Goal: Task Accomplishment & Management: Complete application form

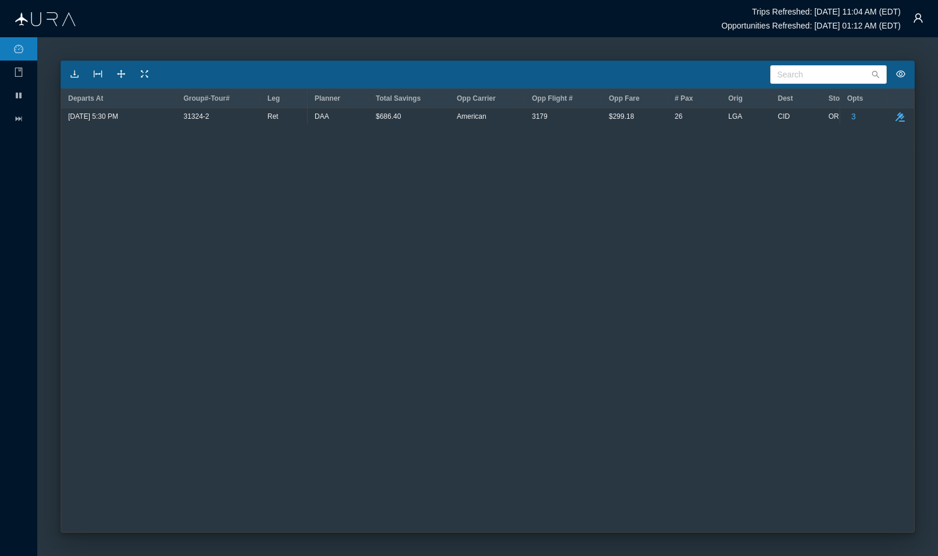
click at [470, 282] on div "26 LGA CID ORD $302.81 DAA $686.40 American 3179 $299.18" at bounding box center [574, 320] width 532 height 424
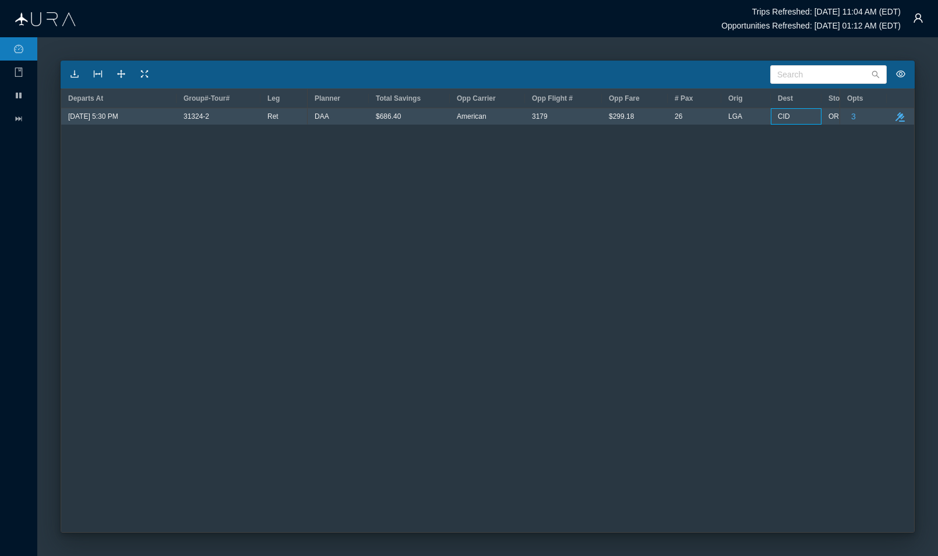
click at [775, 117] on div "CID" at bounding box center [796, 116] width 51 height 16
click at [686, 114] on div "26" at bounding box center [695, 116] width 40 height 15
click at [900, 117] on icon "button" at bounding box center [900, 116] width 9 height 9
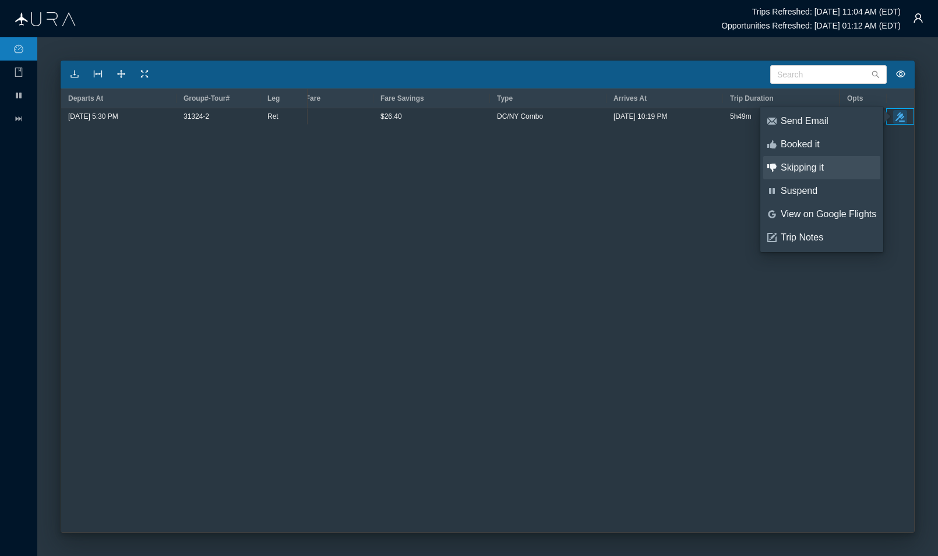
click at [825, 165] on div "Skipping it" at bounding box center [829, 167] width 96 height 13
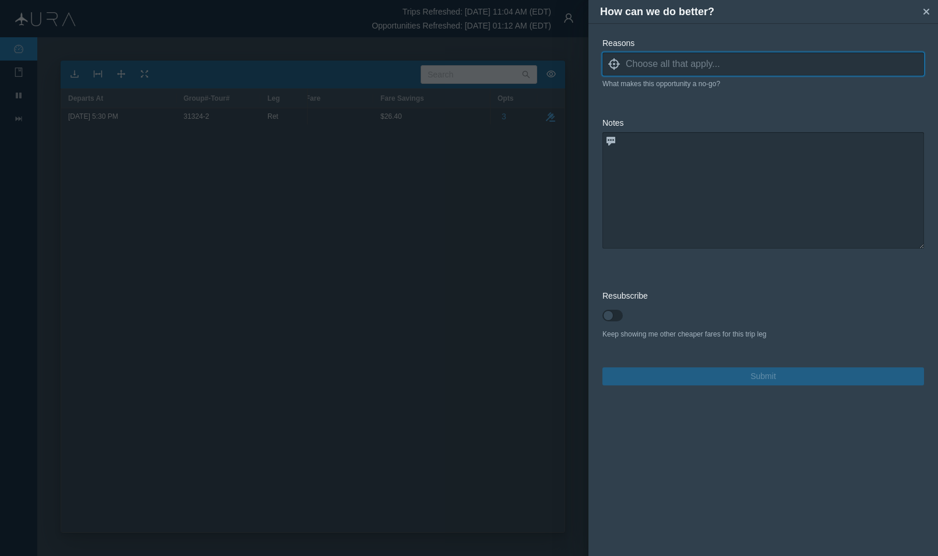
click at [716, 68] on input at bounding box center [775, 63] width 298 height 17
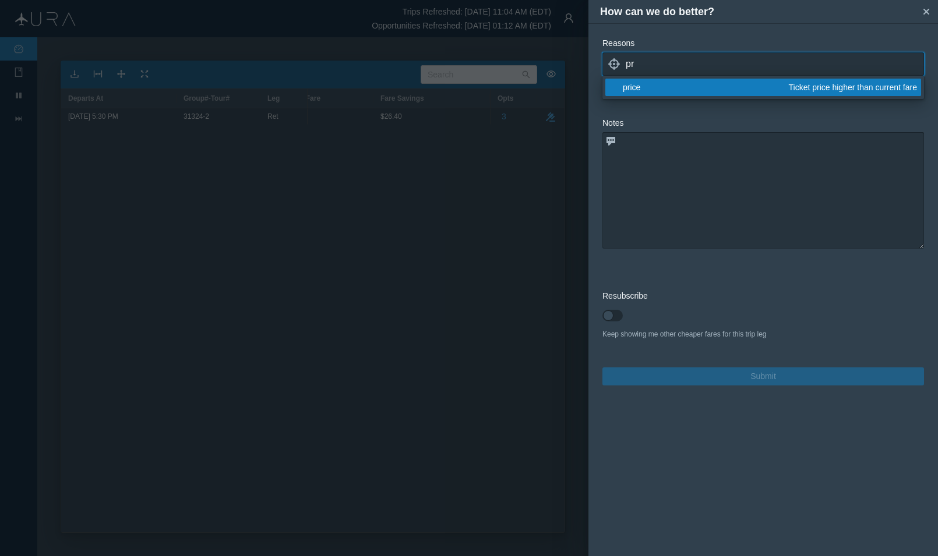
type input "pr"
click at [668, 91] on div "price" at bounding box center [704, 88] width 162 height 12
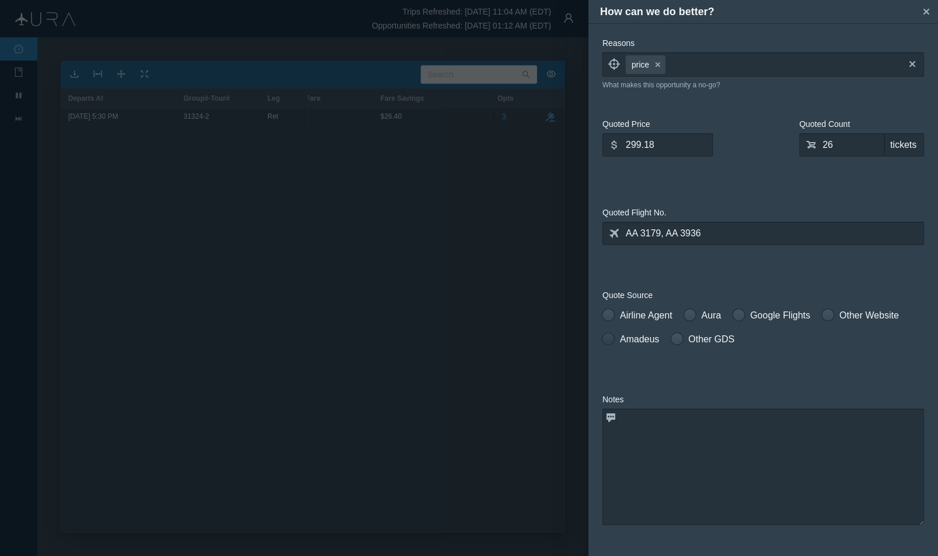
click at [611, 339] on span at bounding box center [609, 339] width 12 height 12
click at [611, 339] on input "Amadeus" at bounding box center [607, 337] width 8 height 8
radio input "true"
click at [833, 147] on input "26" at bounding box center [841, 144] width 85 height 23
type input "0"
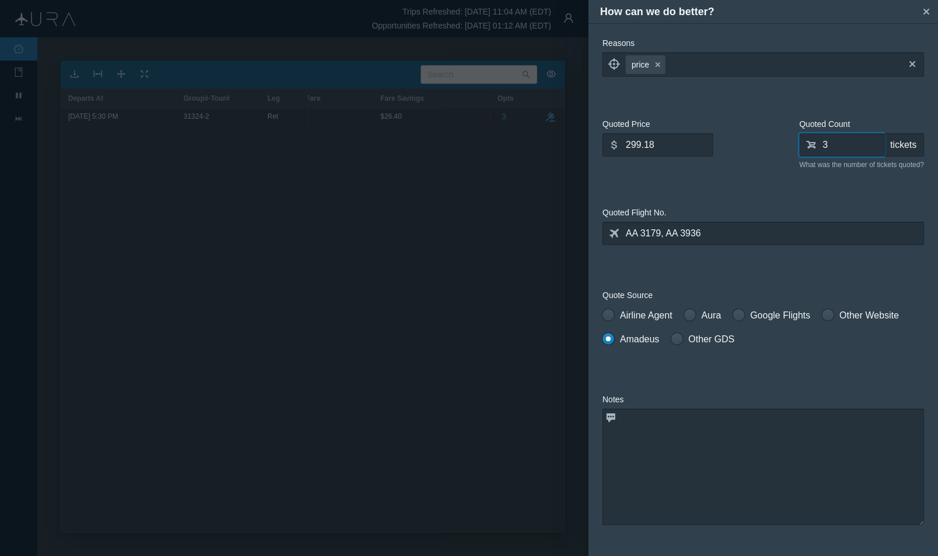
type input "3"
click at [704, 442] on textarea at bounding box center [764, 467] width 322 height 117
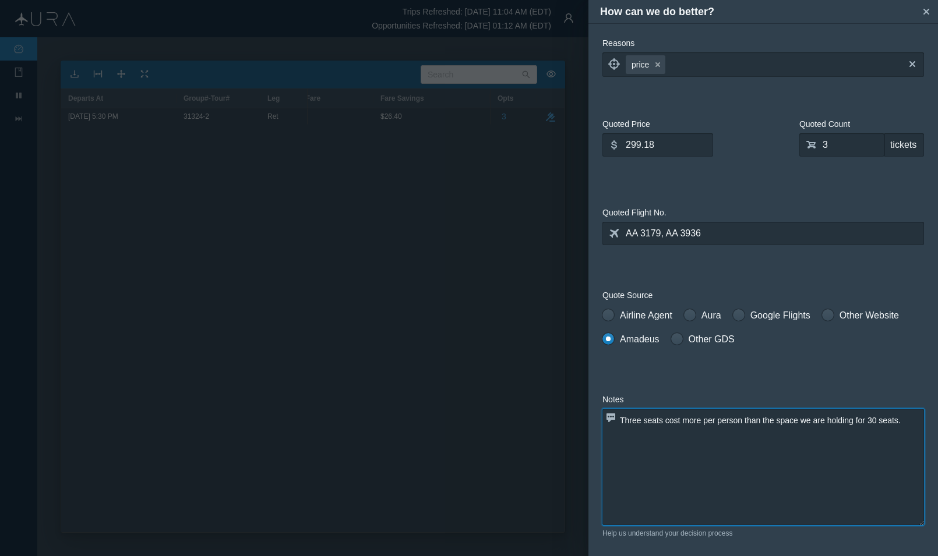
type textarea "Three seats cost more per person than the space we are holding for 30 seats."
drag, startPoint x: 670, startPoint y: 149, endPoint x: 529, endPoint y: 149, distance: 140.4
click at [529, 149] on div "How can we do better? small-cross Reasons locate price small-cross cross What m…" at bounding box center [469, 278] width 938 height 556
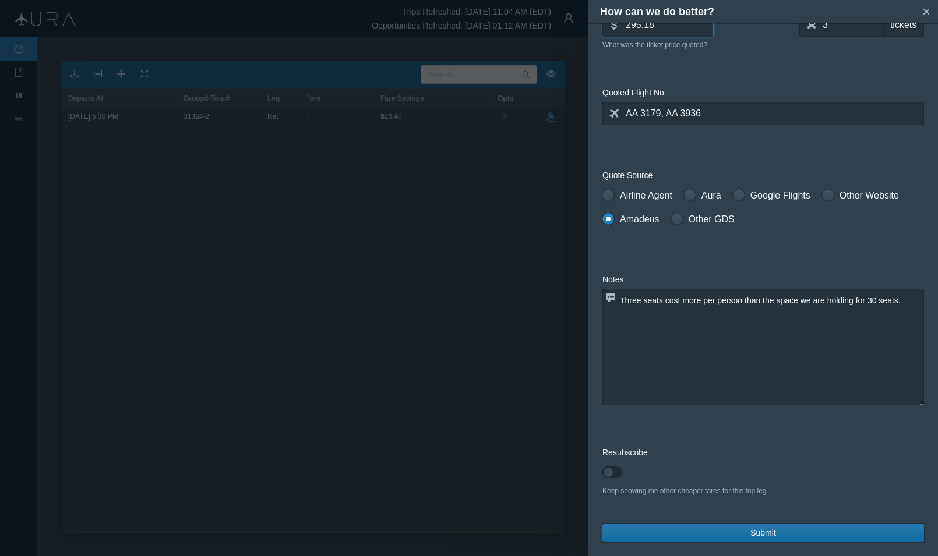
scroll to position [120, 0]
type input "295.18"
click at [802, 534] on button "Submit" at bounding box center [764, 533] width 322 height 18
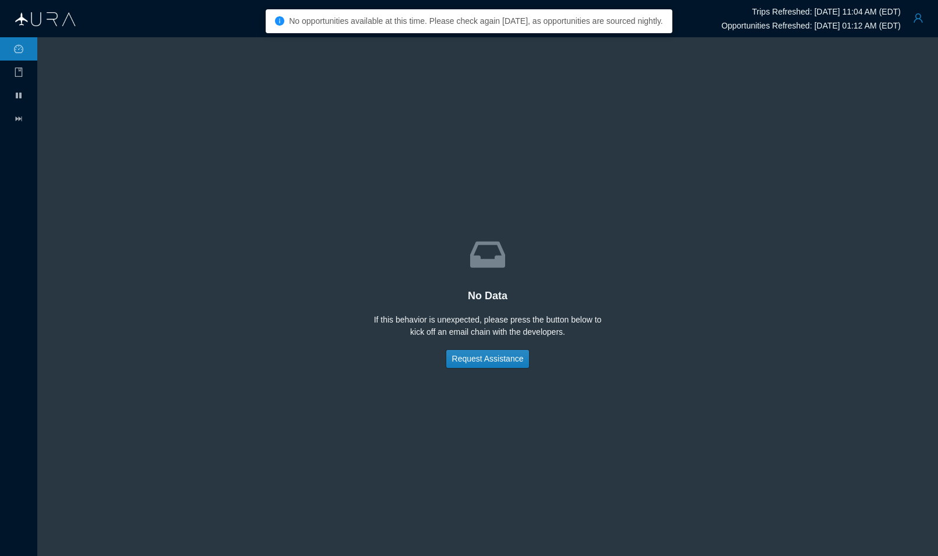
click at [917, 20] on button "button" at bounding box center [918, 17] width 23 height 23
click at [871, 87] on div "Logout" at bounding box center [889, 90] width 77 height 13
